Goal: Transaction & Acquisition: Download file/media

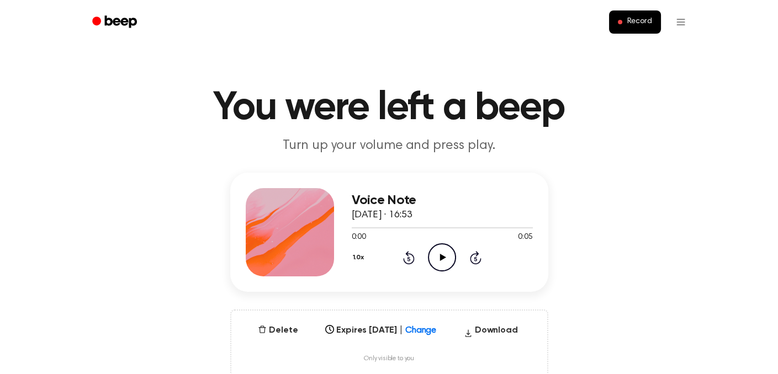
click at [443, 258] on icon at bounding box center [443, 257] width 6 height 7
click at [438, 254] on icon "Play Audio" at bounding box center [442, 257] width 28 height 28
click at [438, 259] on icon "Play Audio" at bounding box center [442, 257] width 28 height 28
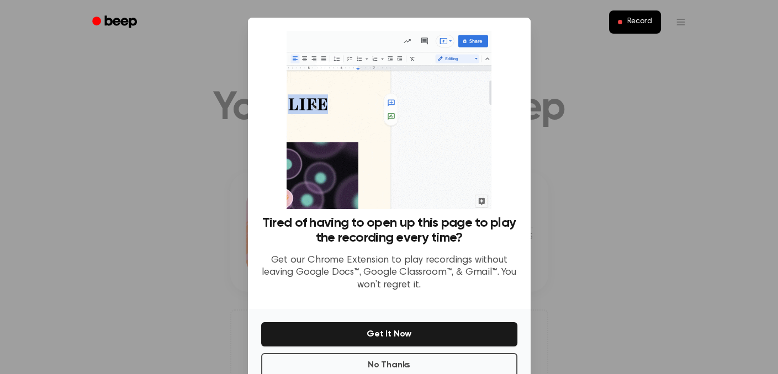
click at [590, 214] on div at bounding box center [389, 187] width 778 height 374
click at [346, 360] on button "No Thanks" at bounding box center [389, 365] width 256 height 24
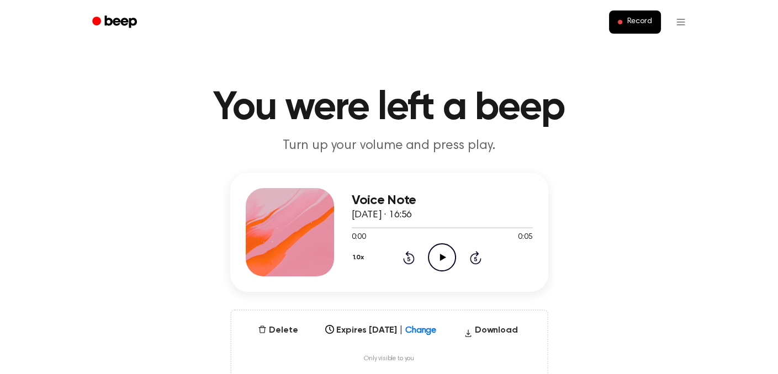
click at [448, 255] on icon "Play Audio" at bounding box center [442, 257] width 28 height 28
click at [632, 20] on span "Record" at bounding box center [638, 22] width 25 height 10
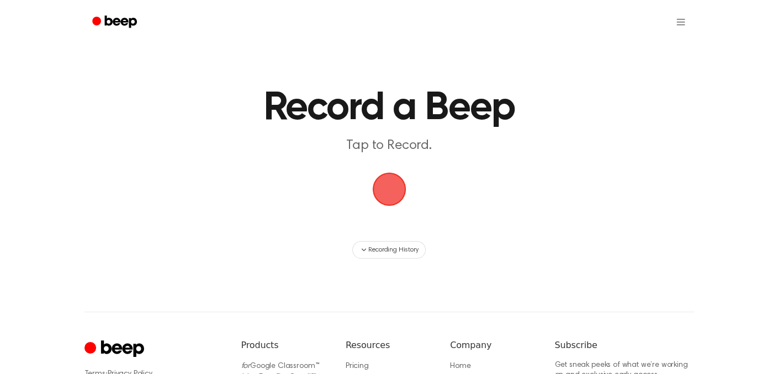
click at [396, 190] on span "button" at bounding box center [389, 190] width 38 height 38
click at [396, 182] on span "button" at bounding box center [389, 190] width 36 height 36
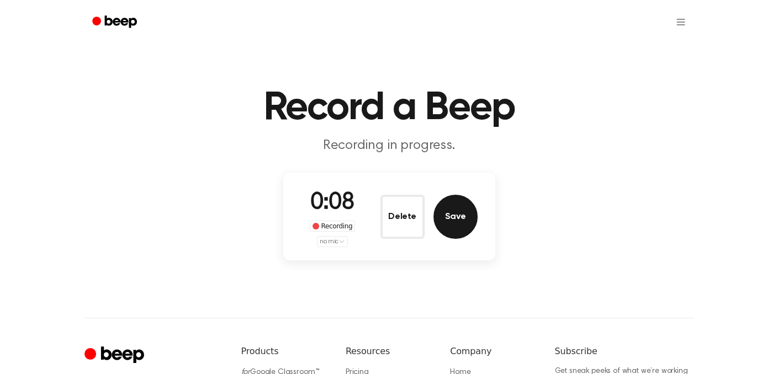
click at [457, 227] on button "Save" at bounding box center [455, 217] width 44 height 44
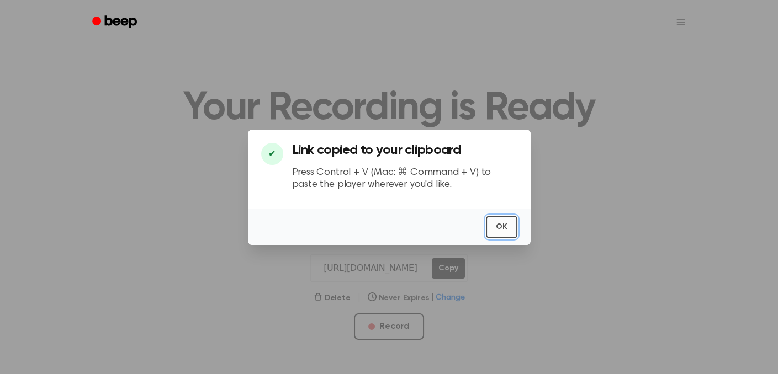
click at [501, 226] on button "OK" at bounding box center [501, 227] width 31 height 23
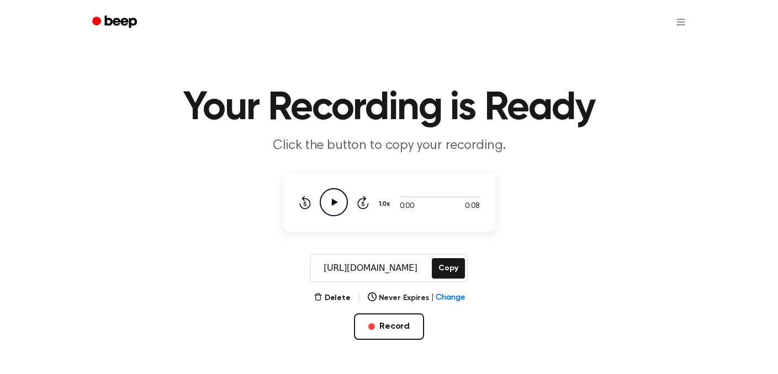
click at [334, 203] on icon at bounding box center [334, 202] width 6 height 7
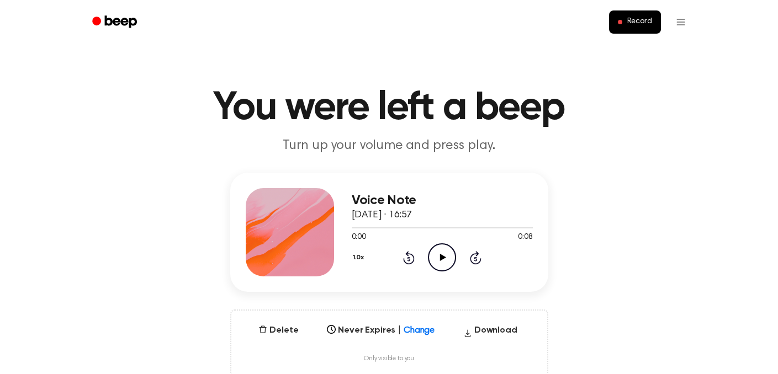
click at [440, 258] on icon at bounding box center [443, 257] width 6 height 7
click at [440, 257] on icon at bounding box center [443, 257] width 6 height 7
click at [443, 259] on icon "Play Audio" at bounding box center [442, 257] width 28 height 28
click at [486, 330] on button "Download" at bounding box center [490, 333] width 63 height 18
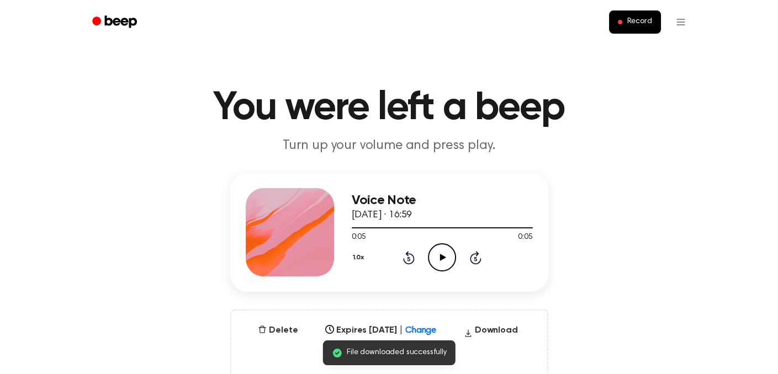
click at [431, 354] on span "File downloaded successfully" at bounding box center [397, 353] width 100 height 12
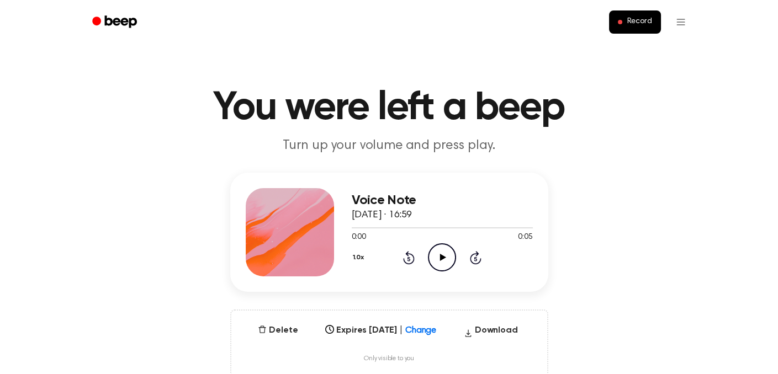
click at [438, 256] on icon "Play Audio" at bounding box center [442, 257] width 28 height 28
click at [444, 256] on icon "Play Audio" at bounding box center [442, 257] width 28 height 28
click at [488, 332] on button "Download" at bounding box center [490, 333] width 63 height 18
click at [438, 259] on icon "Play Audio" at bounding box center [442, 257] width 28 height 28
click at [445, 258] on icon at bounding box center [443, 257] width 6 height 7
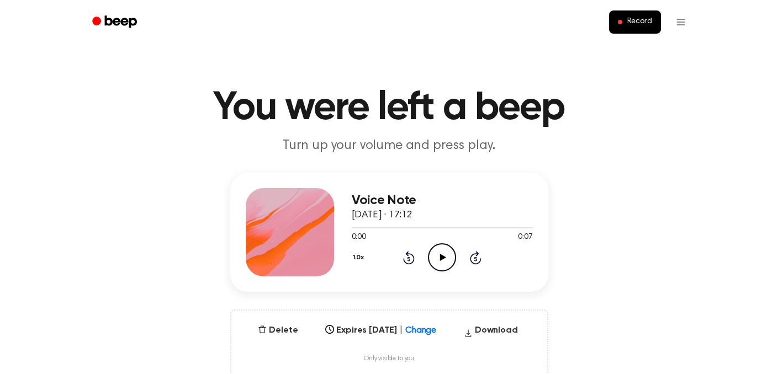
click at [443, 256] on icon at bounding box center [443, 257] width 6 height 7
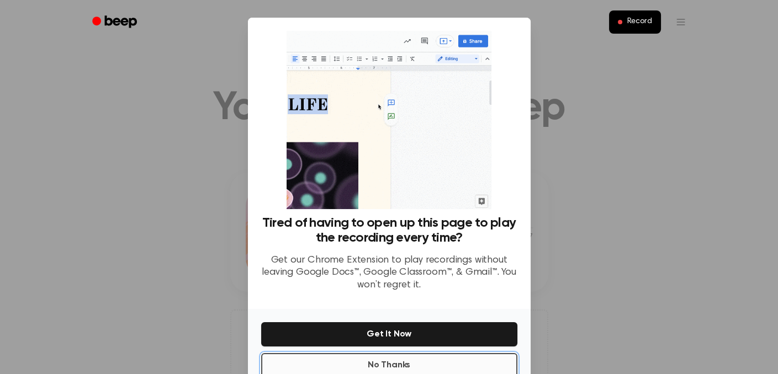
click at [396, 362] on button "No Thanks" at bounding box center [389, 365] width 256 height 24
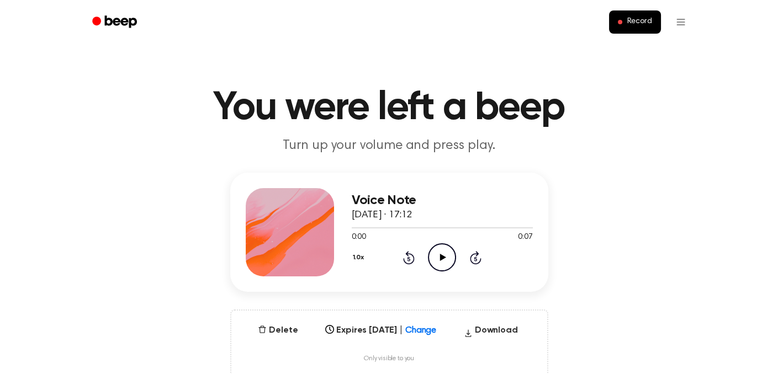
click at [441, 256] on icon at bounding box center [443, 257] width 6 height 7
click at [443, 259] on icon at bounding box center [443, 257] width 6 height 7
click at [443, 258] on icon at bounding box center [441, 257] width 5 height 7
click at [485, 330] on button "Download" at bounding box center [490, 333] width 63 height 18
click at [439, 258] on icon "Play Audio" at bounding box center [442, 257] width 28 height 28
